Goal: Task Accomplishment & Management: Use online tool/utility

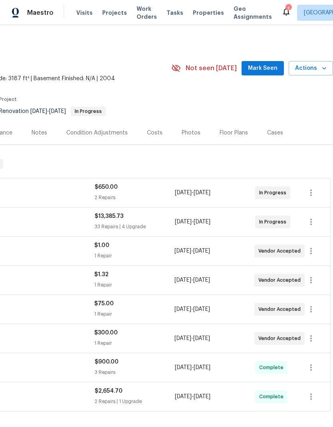
scroll to position [0, 118]
click at [268, 65] on span "Mark Seen" at bounding box center [263, 68] width 30 height 10
click at [319, 67] on span "Actions" at bounding box center [311, 68] width 32 height 10
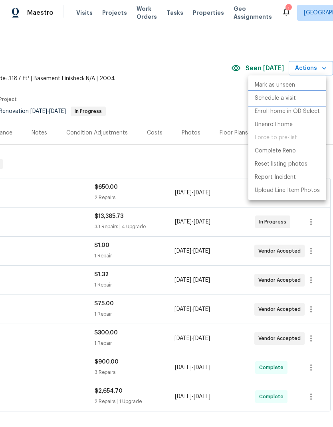
click at [285, 97] on p "Schedule a visit" at bounding box center [275, 98] width 41 height 8
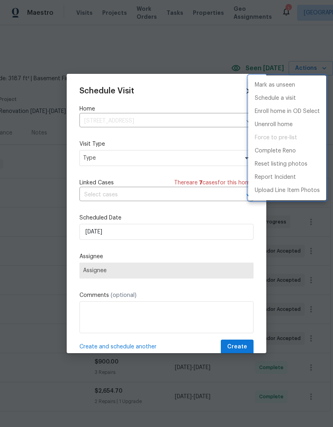
click at [198, 161] on div at bounding box center [166, 213] width 333 height 427
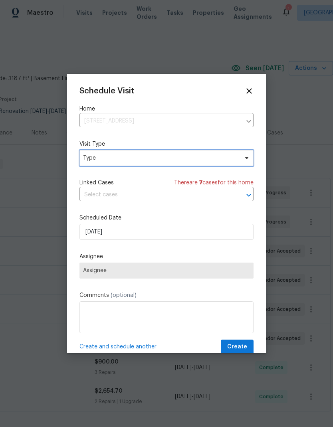
click at [225, 158] on span "Type" at bounding box center [160, 158] width 155 height 8
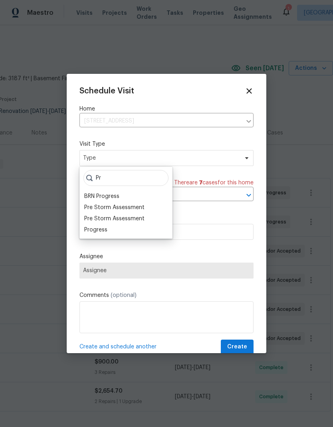
type input "Pr"
click at [97, 231] on div "Progress" at bounding box center [95, 230] width 23 height 8
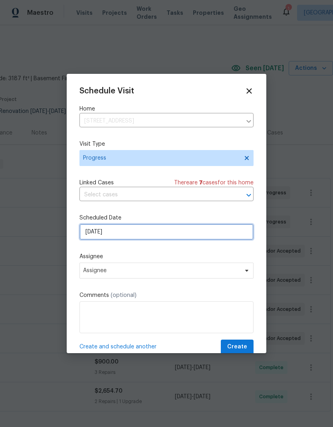
click at [179, 236] on input "9/7/2025" at bounding box center [166, 232] width 174 height 16
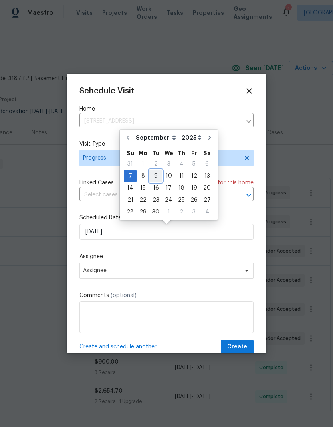
click at [157, 178] on div "9" at bounding box center [155, 175] width 13 height 11
type input "9/9/2025"
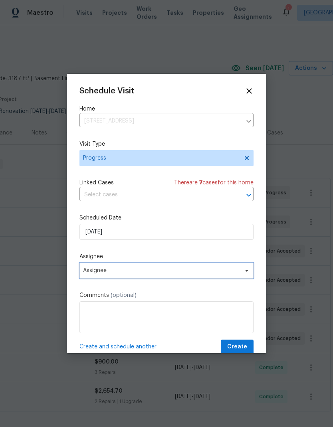
click at [202, 274] on span "Assignee" at bounding box center [161, 270] width 156 height 6
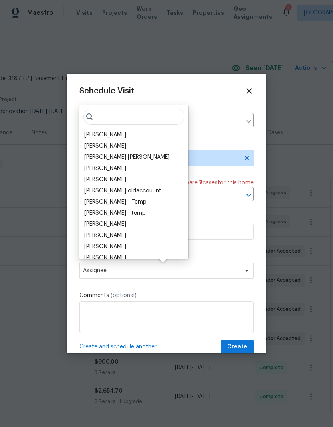
click at [111, 134] on div "[PERSON_NAME]" at bounding box center [105, 135] width 42 height 8
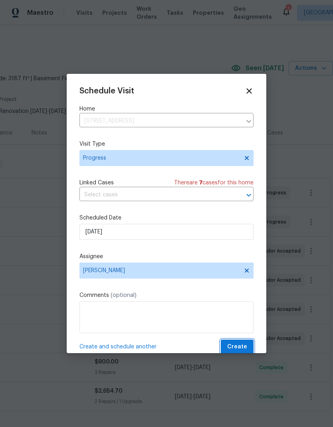
click at [244, 346] on span "Create" at bounding box center [237, 347] width 20 height 10
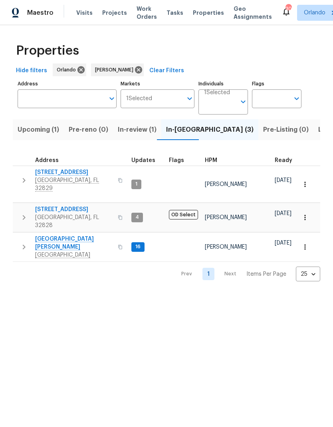
click at [77, 205] on span "2609 Windsorgate Ln" at bounding box center [74, 209] width 78 height 8
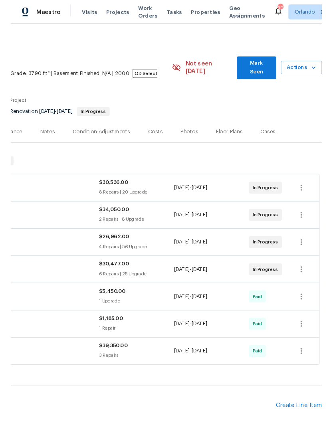
scroll to position [0, 118]
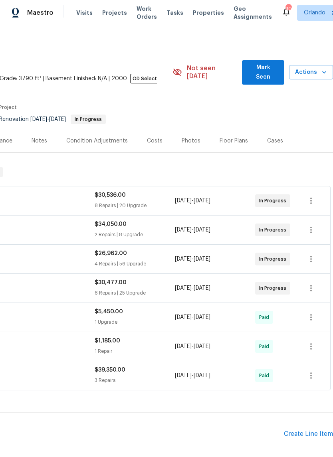
click at [271, 67] on span "Mark Seen" at bounding box center [262, 73] width 29 height 20
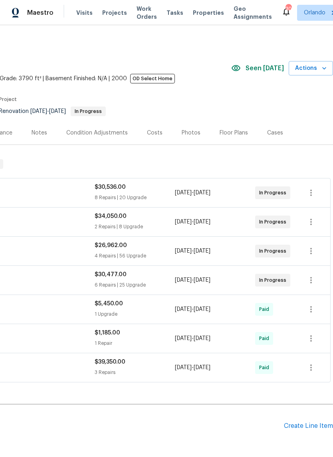
click at [321, 67] on icon "button" at bounding box center [324, 68] width 8 height 8
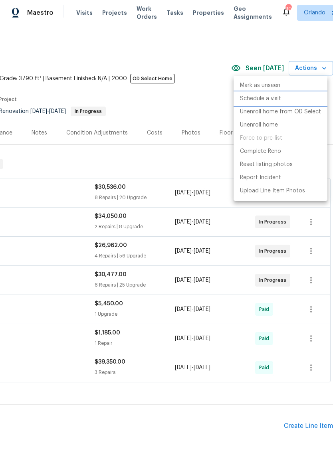
click at [272, 99] on p "Schedule a visit" at bounding box center [260, 99] width 41 height 8
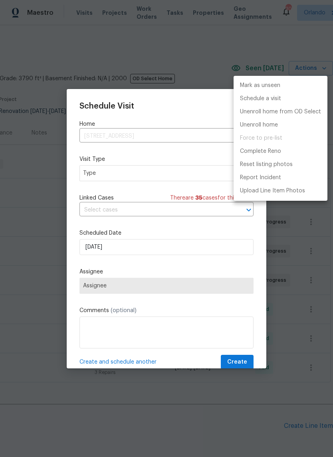
click at [184, 172] on div at bounding box center [166, 228] width 333 height 457
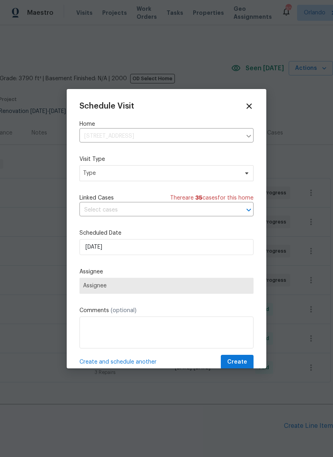
click at [189, 175] on span "Type" at bounding box center [160, 173] width 155 height 8
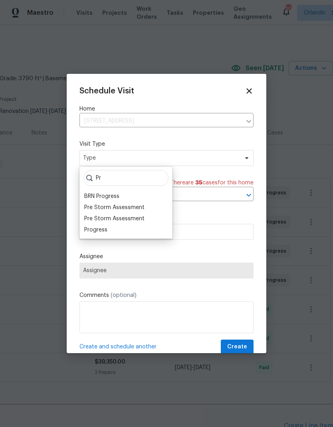
type input "Pr"
click at [95, 231] on div "Progress" at bounding box center [95, 230] width 23 height 8
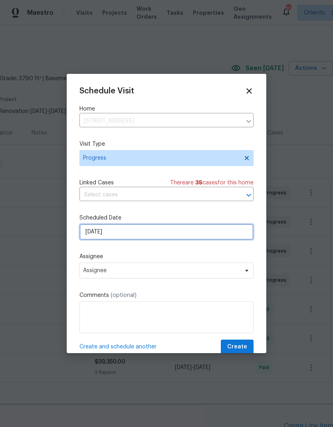
click at [182, 236] on input "9/7/2025" at bounding box center [166, 232] width 174 height 16
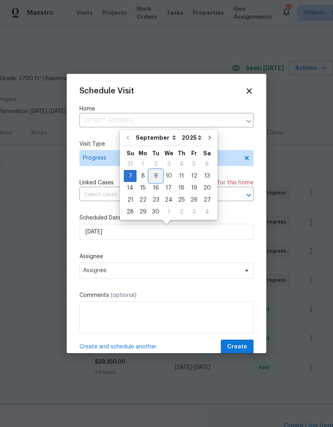
click at [155, 178] on div "9" at bounding box center [155, 175] width 13 height 11
type input "9/9/2025"
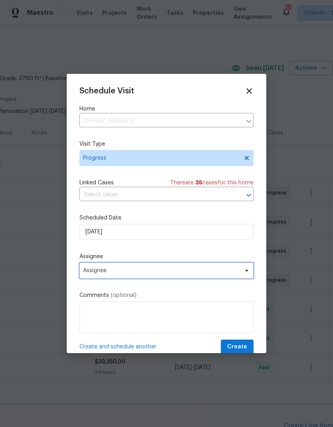
click at [179, 268] on span "Assignee" at bounding box center [166, 271] width 174 height 16
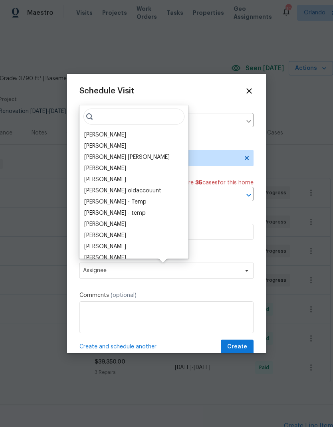
click at [110, 135] on div "[PERSON_NAME]" at bounding box center [105, 135] width 42 height 8
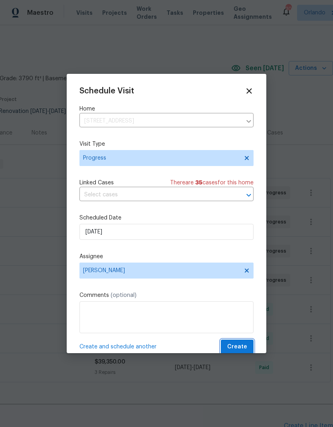
click at [245, 347] on span "Create" at bounding box center [237, 347] width 20 height 10
